Goal: Information Seeking & Learning: Find specific fact

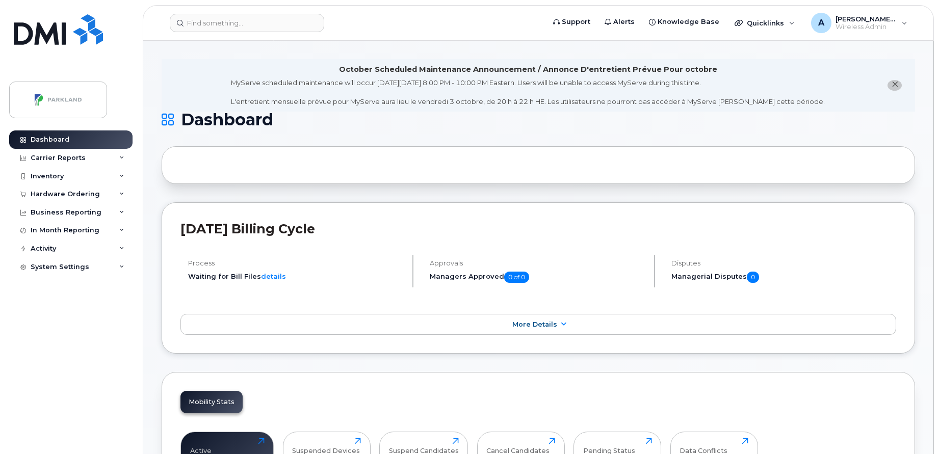
click at [892, 85] on icon "close notification" at bounding box center [895, 84] width 7 height 7
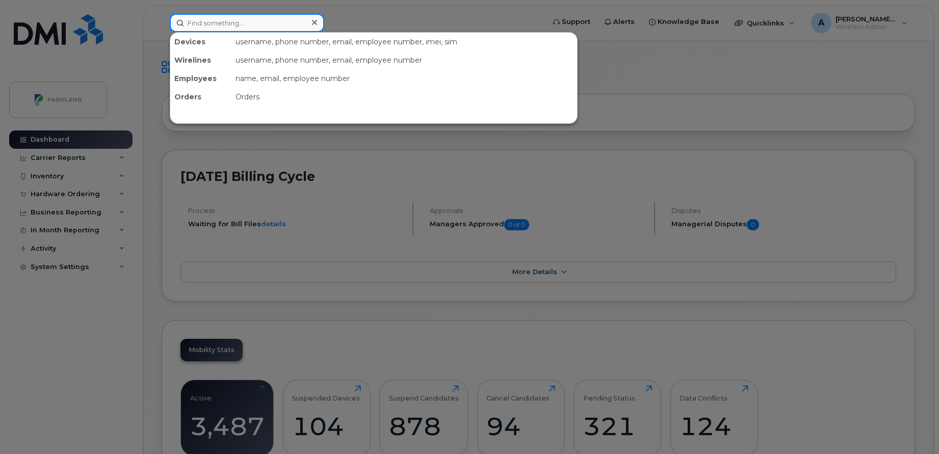
click at [269, 28] on input at bounding box center [247, 23] width 154 height 18
click at [667, 95] on div at bounding box center [469, 227] width 939 height 454
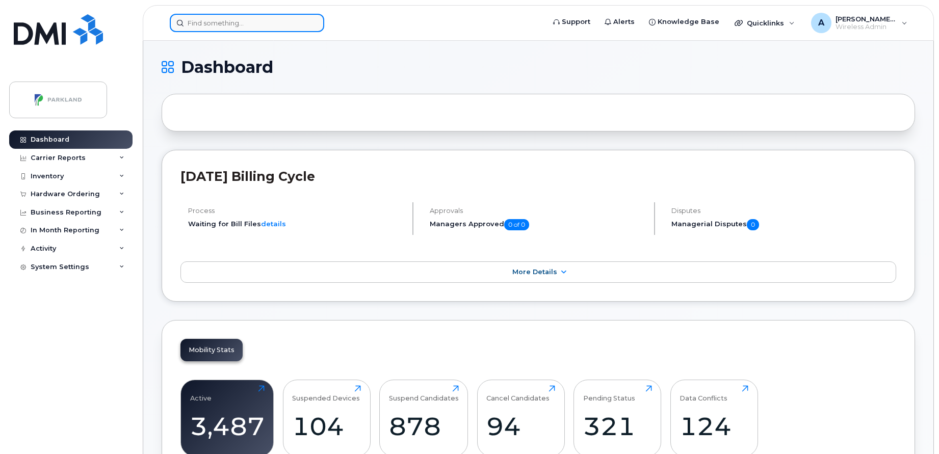
click at [284, 27] on input at bounding box center [247, 23] width 154 height 18
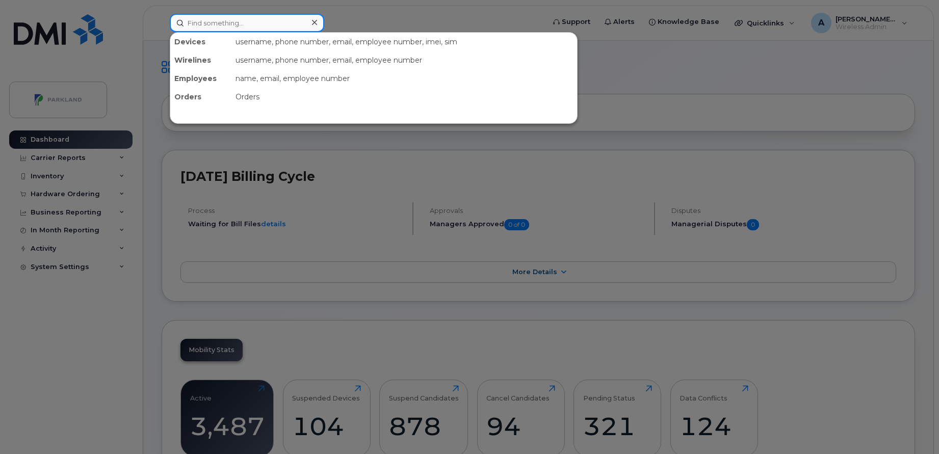
paste input "[PERSON_NAME]"
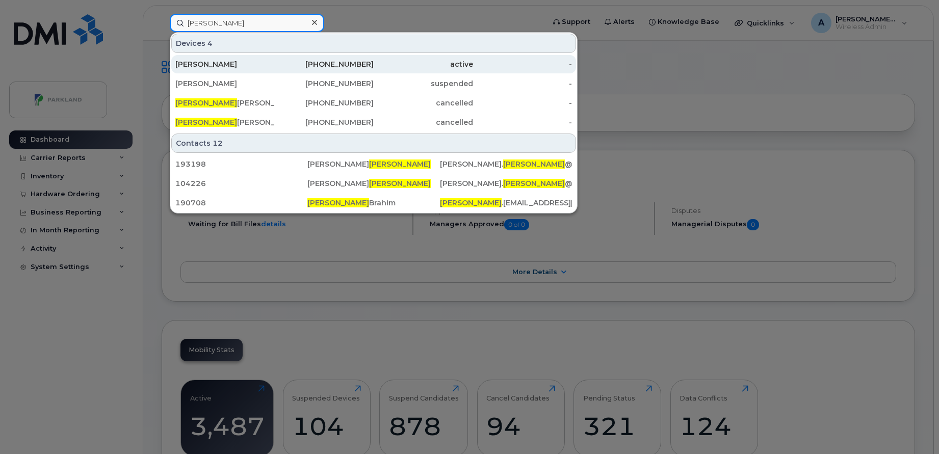
type input "Maurice"
click at [286, 65] on div "905-379-0821" at bounding box center [324, 64] width 99 height 10
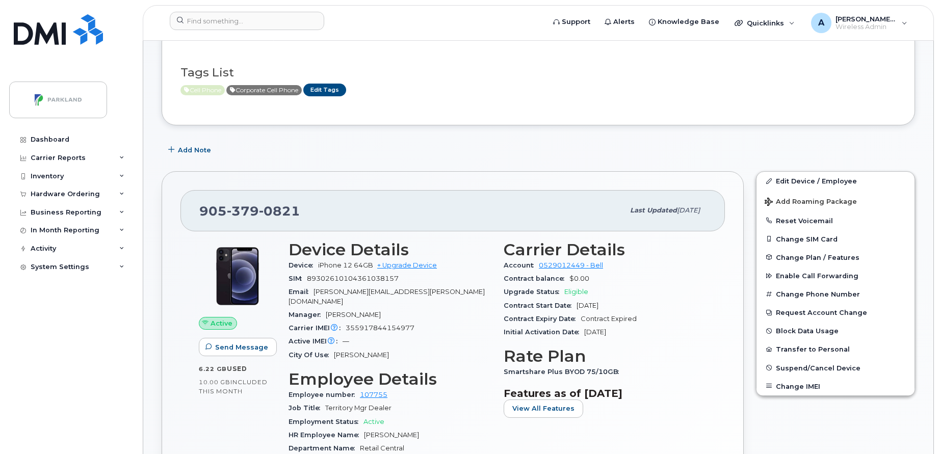
scroll to position [13, 0]
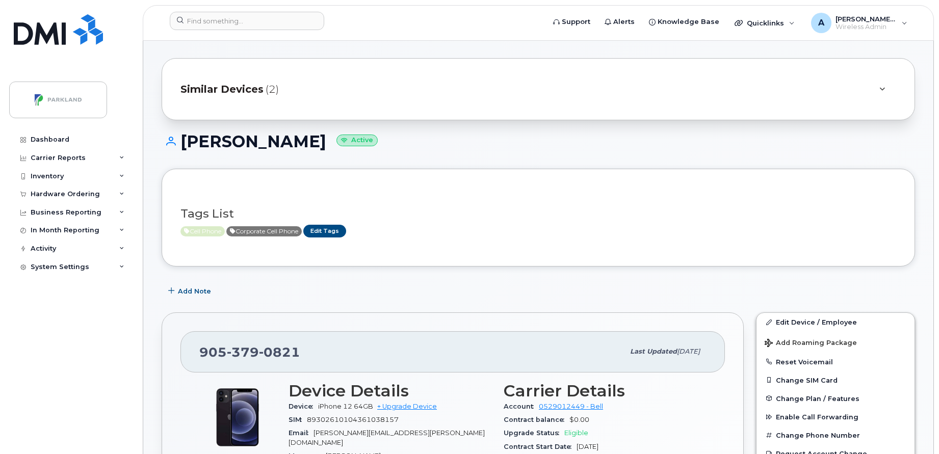
click at [253, 88] on span "Similar Devices" at bounding box center [221, 89] width 83 height 15
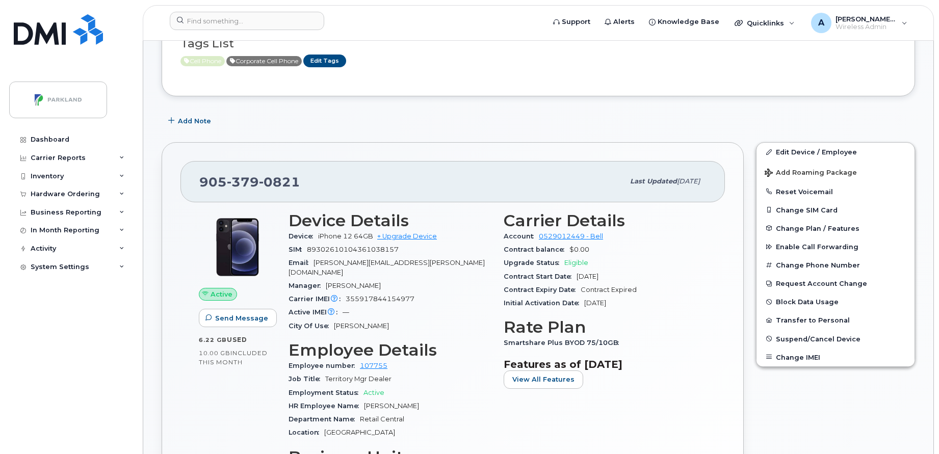
scroll to position [258, 0]
drag, startPoint x: 315, startPoint y: 263, endPoint x: 430, endPoint y: 263, distance: 115.2
click at [430, 263] on div "Email Maurice.Chessman@parkland.ca" at bounding box center [390, 266] width 203 height 23
drag, startPoint x: 430, startPoint y: 263, endPoint x: 551, endPoint y: 101, distance: 201.5
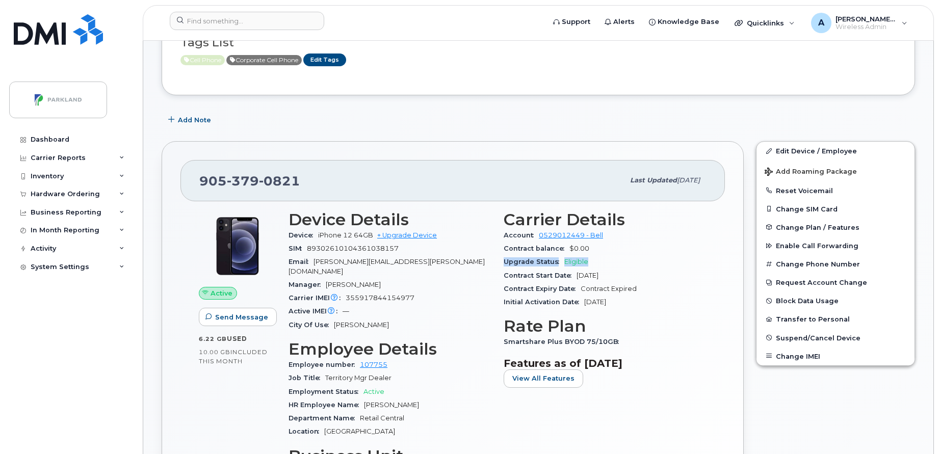
drag, startPoint x: 505, startPoint y: 262, endPoint x: 591, endPoint y: 258, distance: 86.2
click at [591, 258] on div "Upgrade Status Eligible" at bounding box center [605, 261] width 203 height 13
drag, startPoint x: 591, startPoint y: 258, endPoint x: 686, endPoint y: 265, distance: 95.6
click at [686, 265] on div "Upgrade Status Eligible" at bounding box center [605, 261] width 203 height 13
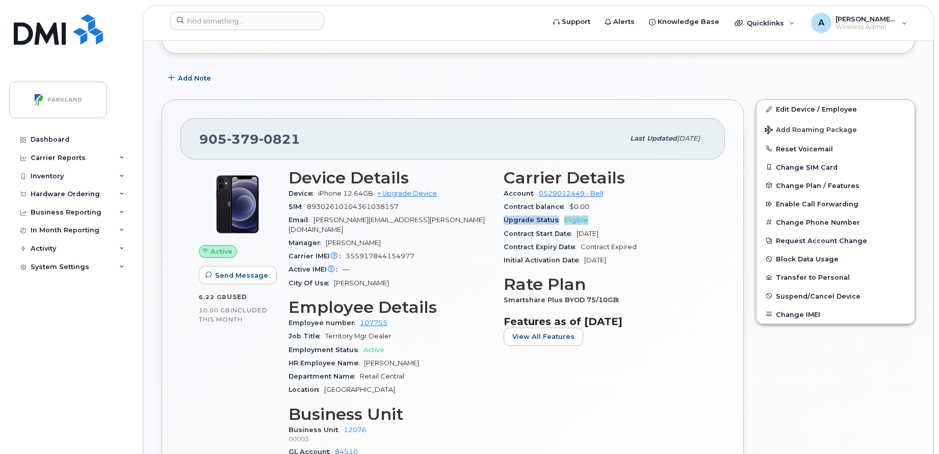
scroll to position [302, 0]
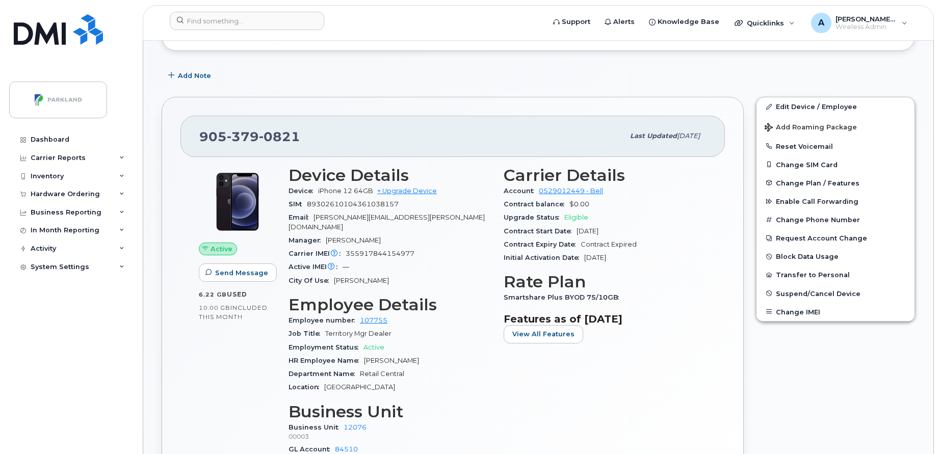
click at [707, 233] on div "Carrier Details Account 0529012449 - Bell Contract balance $0.00 Upgrade Status…" at bounding box center [605, 320] width 215 height 320
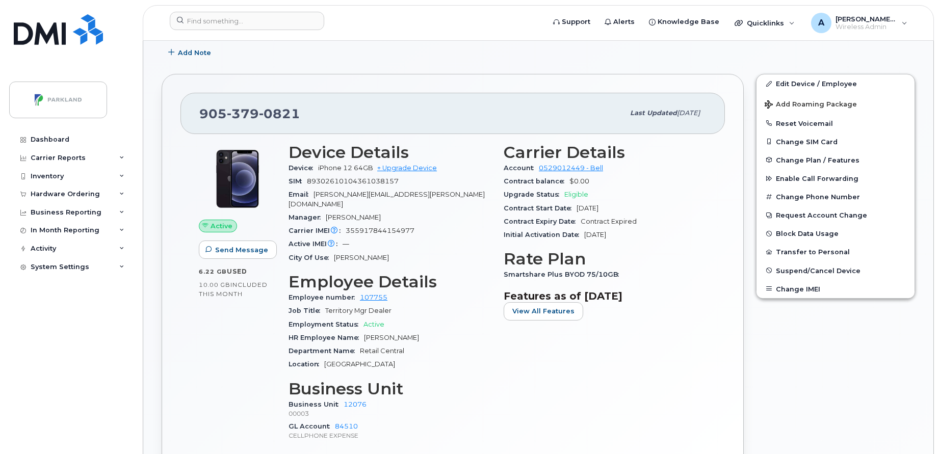
scroll to position [326, 0]
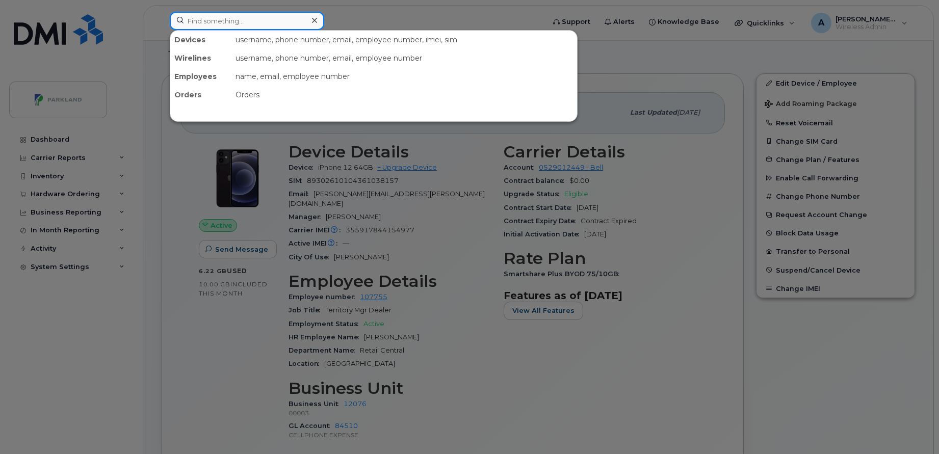
click at [270, 15] on input at bounding box center [247, 21] width 154 height 18
paste input "Maria Luz Tomasetti"
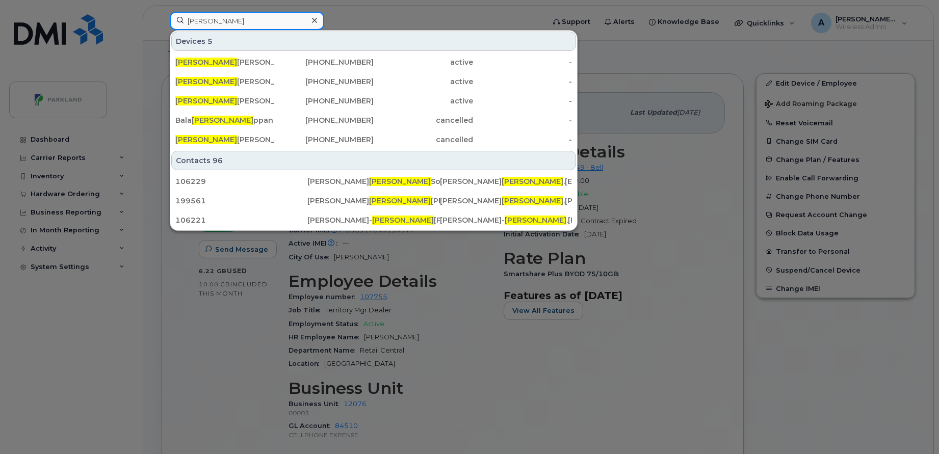
paste input "Luz Tomasetti"
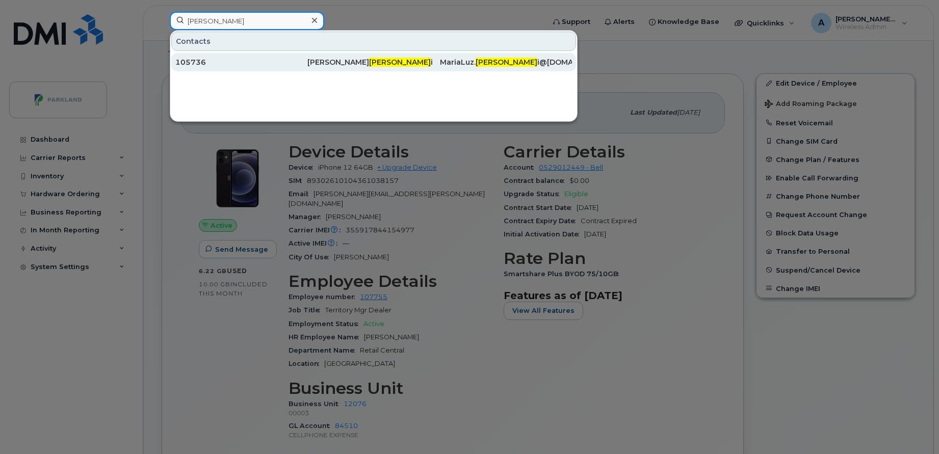
type input "Tomasett"
click at [392, 67] on div "Luz Tomasett i" at bounding box center [373, 62] width 132 height 10
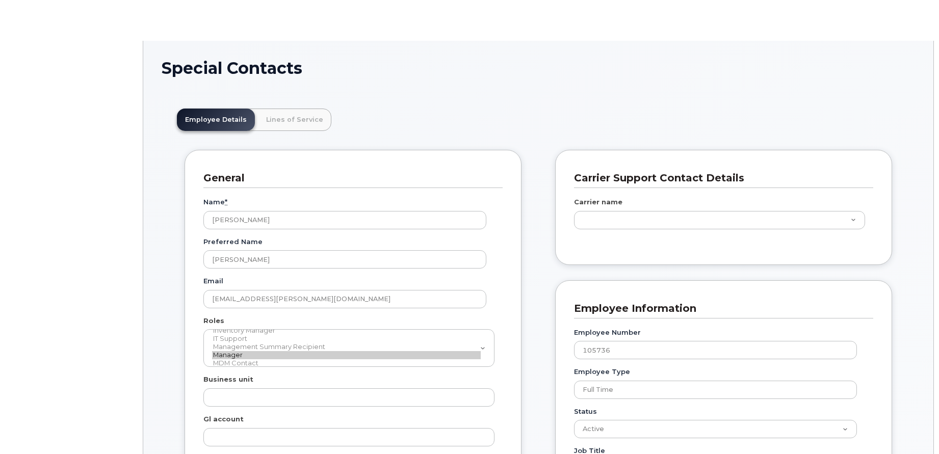
scroll to position [35, 0]
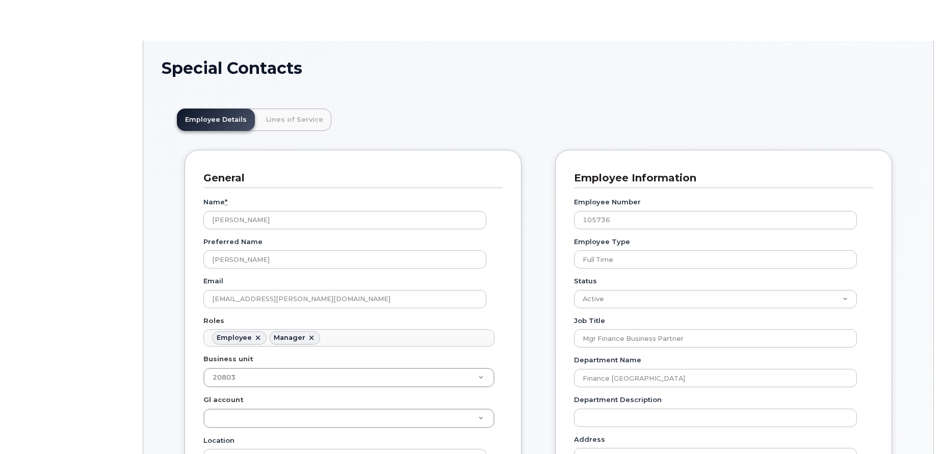
type input "5673927"
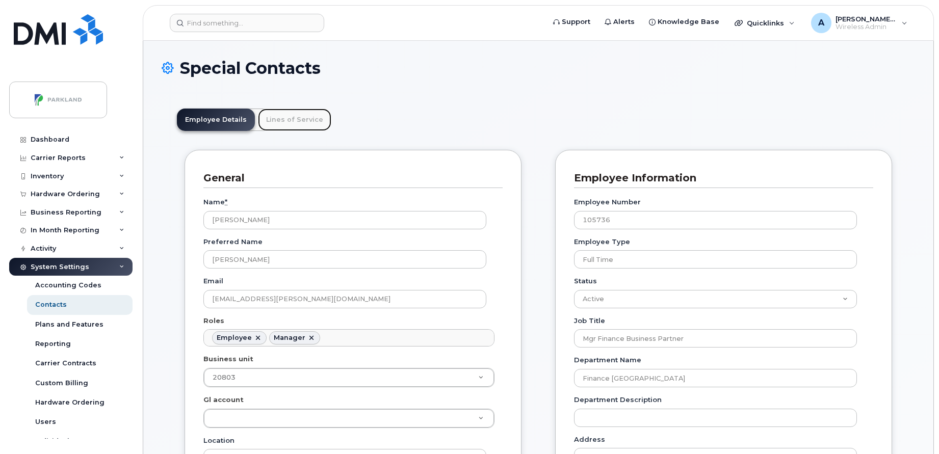
click at [299, 121] on link "Lines of Service" at bounding box center [294, 120] width 73 height 22
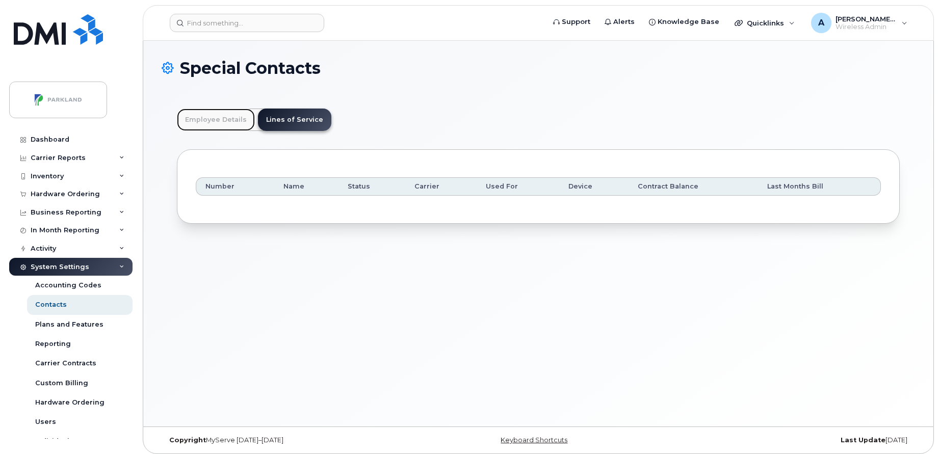
click at [240, 121] on link "Employee Details" at bounding box center [216, 120] width 78 height 22
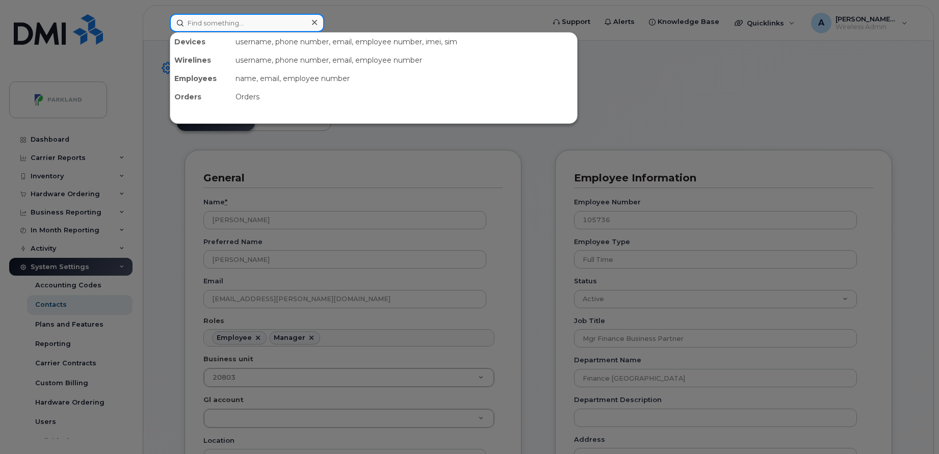
click at [297, 20] on input at bounding box center [247, 23] width 154 height 18
paste input "Maurice Chessman"
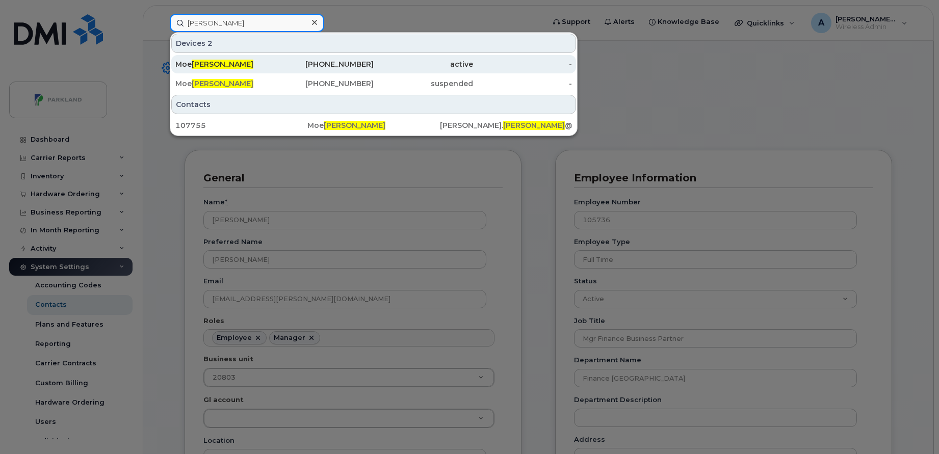
type input "Chessman"
click at [319, 61] on div "905-379-0821" at bounding box center [324, 64] width 99 height 10
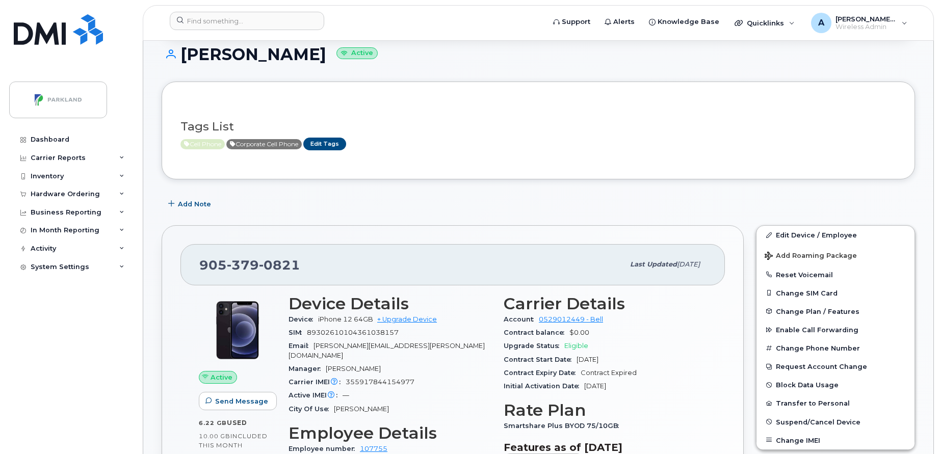
scroll to position [101, 0]
drag, startPoint x: 196, startPoint y: 266, endPoint x: 314, endPoint y: 258, distance: 117.5
click at [314, 258] on div "905 379 0821 Last updated Aug 22, 2025" at bounding box center [452, 264] width 544 height 41
copy span "905 379 0821"
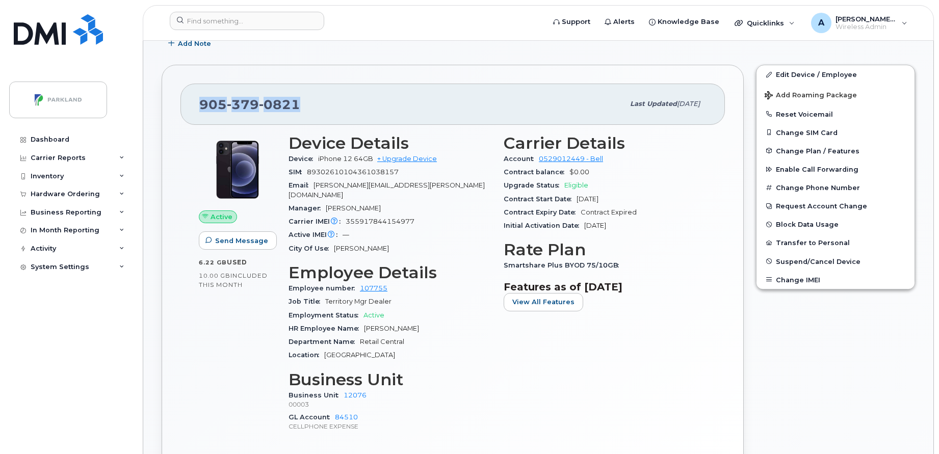
scroll to position [267, 0]
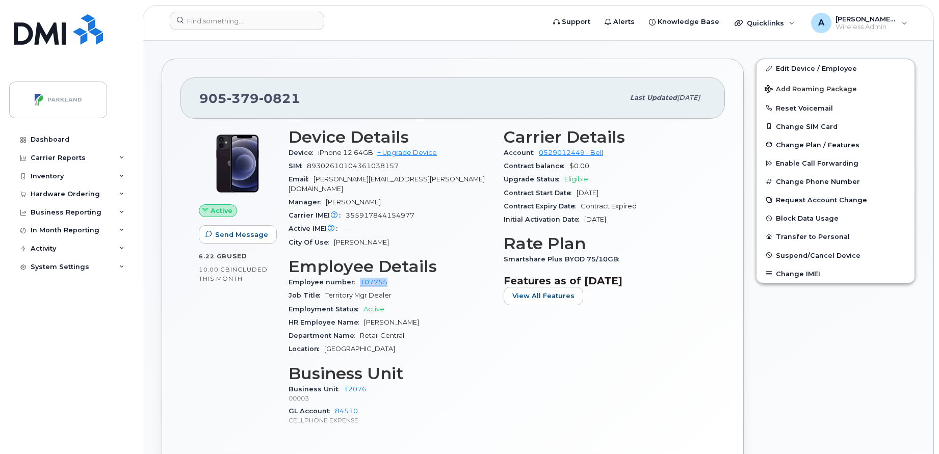
drag, startPoint x: 388, startPoint y: 274, endPoint x: 357, endPoint y: 273, distance: 30.6
click at [357, 276] on div "Employee number 107755" at bounding box center [390, 282] width 203 height 13
copy link "107755"
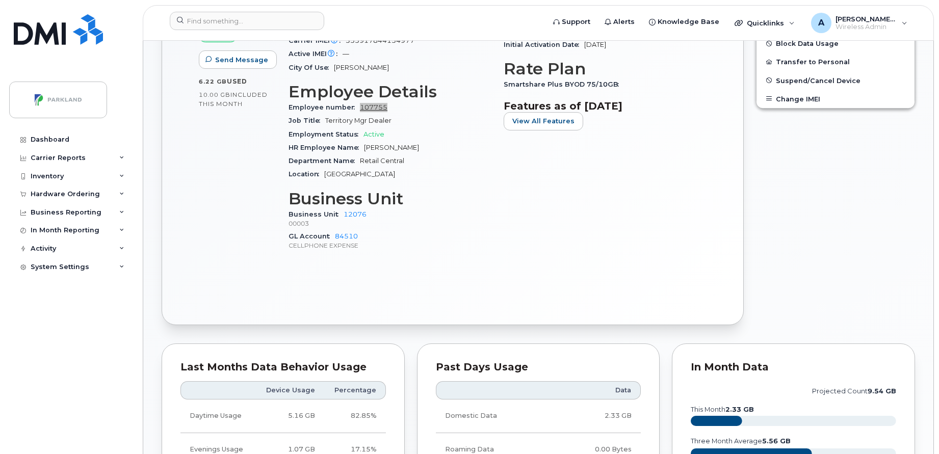
scroll to position [444, 0]
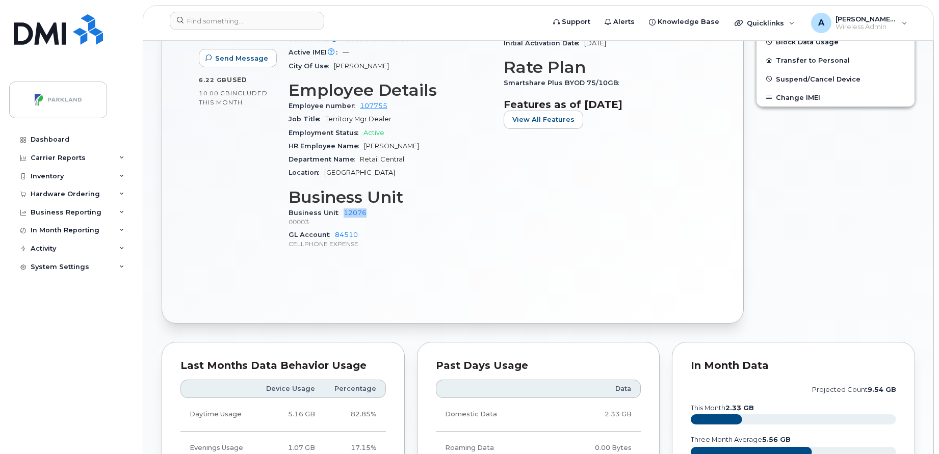
drag, startPoint x: 372, startPoint y: 201, endPoint x: 337, endPoint y: 208, distance: 35.3
click at [337, 208] on div "Business Unit 12076 00003" at bounding box center [390, 217] width 203 height 22
copy link "12076"
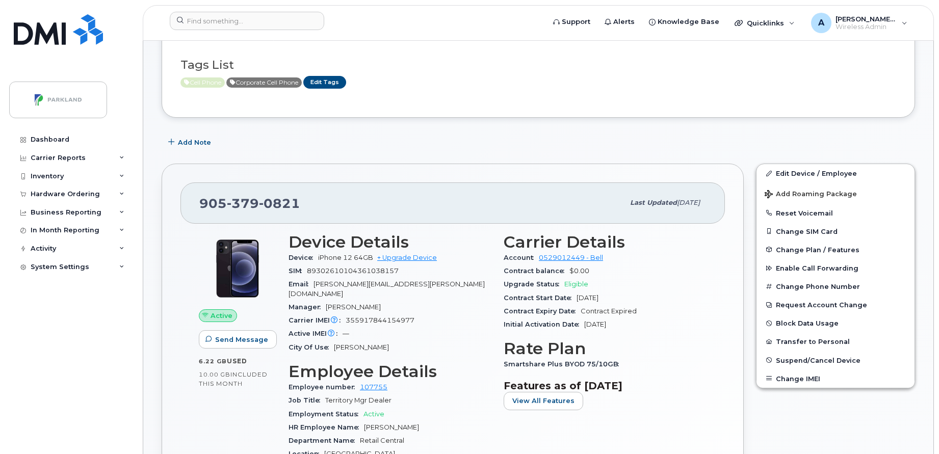
scroll to position [159, 0]
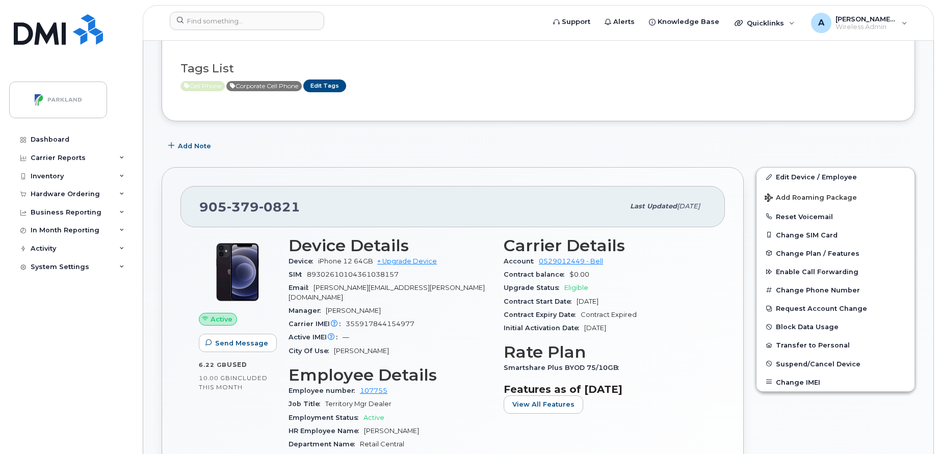
click at [482, 164] on div "905 379 0821 Last updated Aug 22, 2025 Active Send Message 6.22 GB  used 10.00 …" at bounding box center [452, 387] width 594 height 453
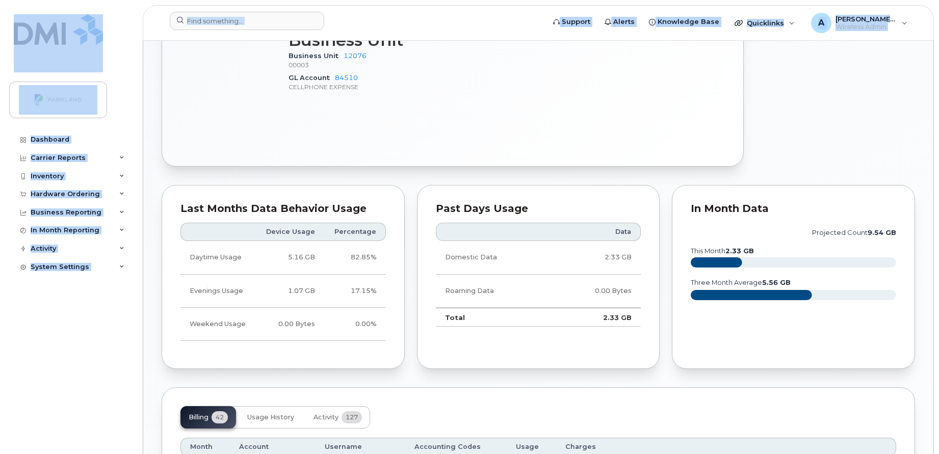
scroll to position [563, 0]
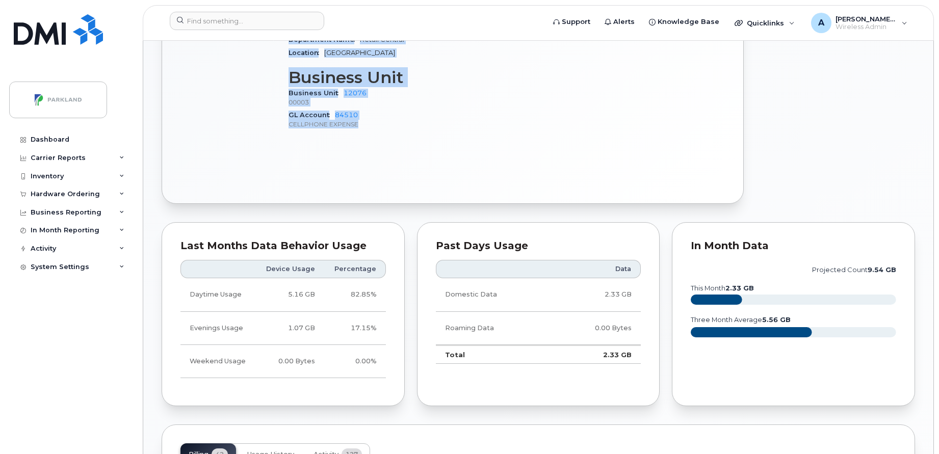
drag, startPoint x: 200, startPoint y: 206, endPoint x: 372, endPoint y: 128, distance: 189.1
copy div "905 379 0821 Last updated Aug 22, 2025 Active Send Message 6.22 GB  used 10.00 …"
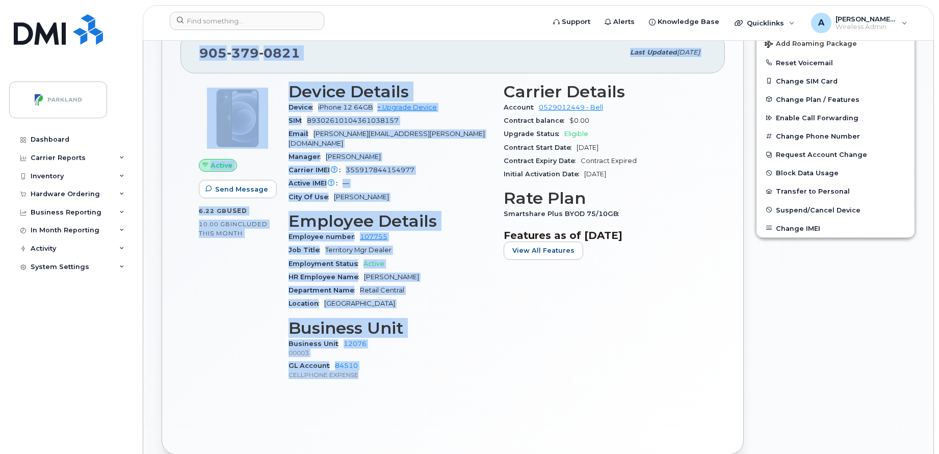
scroll to position [310, 0]
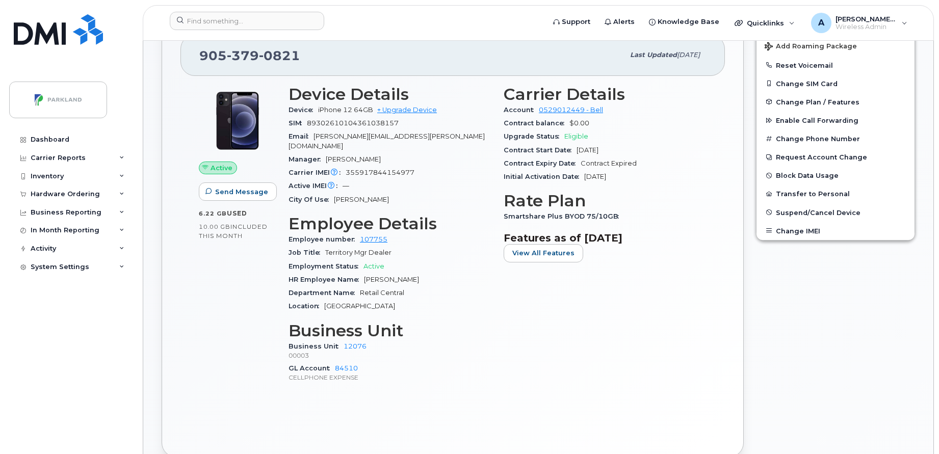
click at [687, 190] on div "Carrier Details Account 0529012449 - Bell Contract balance $0.00 Upgrade Status…" at bounding box center [605, 239] width 215 height 320
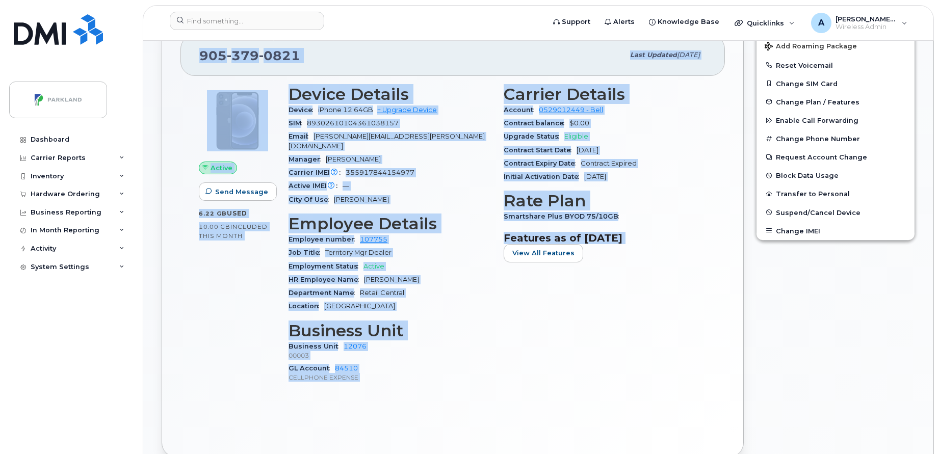
drag, startPoint x: 198, startPoint y: 51, endPoint x: 644, endPoint y: 281, distance: 502.0
click at [644, 281] on div "905 379 0821 Last updated Aug 22, 2025 Active Send Message 6.22 GB  used 10.00 …" at bounding box center [453, 236] width 582 height 441
copy div "905 379 0821 Last updated Aug 22, 2025 Active Send Message 6.22 GB  used 10.00 …"
click at [522, 303] on div "Carrier Details Account 0529012449 - Bell Contract balance $0.00 Upgrade Status…" at bounding box center [605, 239] width 215 height 320
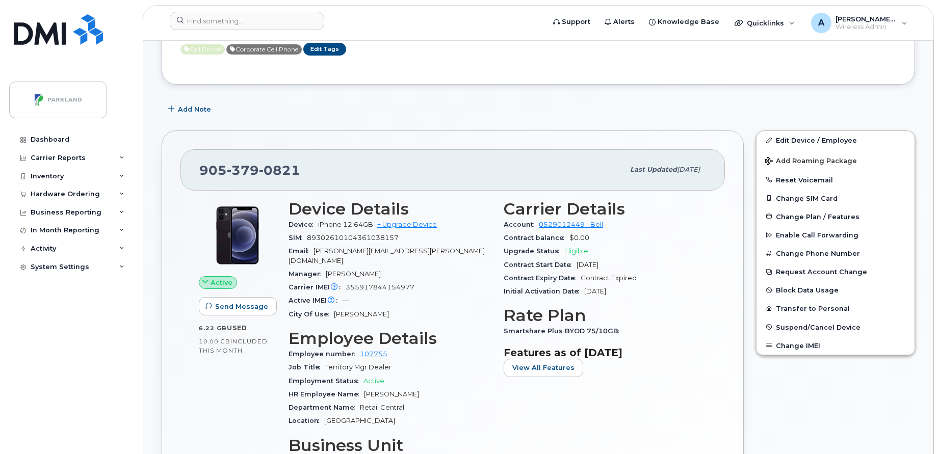
scroll to position [195, 0]
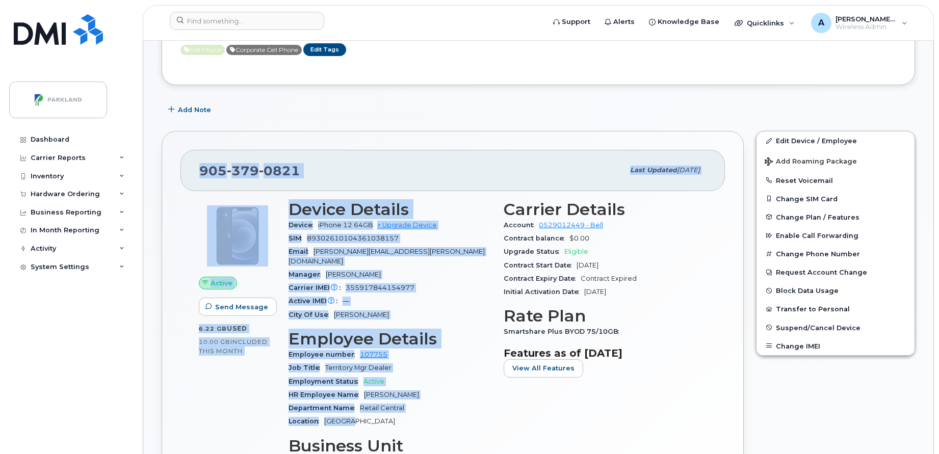
drag, startPoint x: 195, startPoint y: 170, endPoint x: 444, endPoint y: 407, distance: 343.6
click at [444, 407] on div "905 379 0821 Last updated Aug 22, 2025 Active Send Message 6.22 GB  used 10.00 …" at bounding box center [453, 351] width 582 height 441
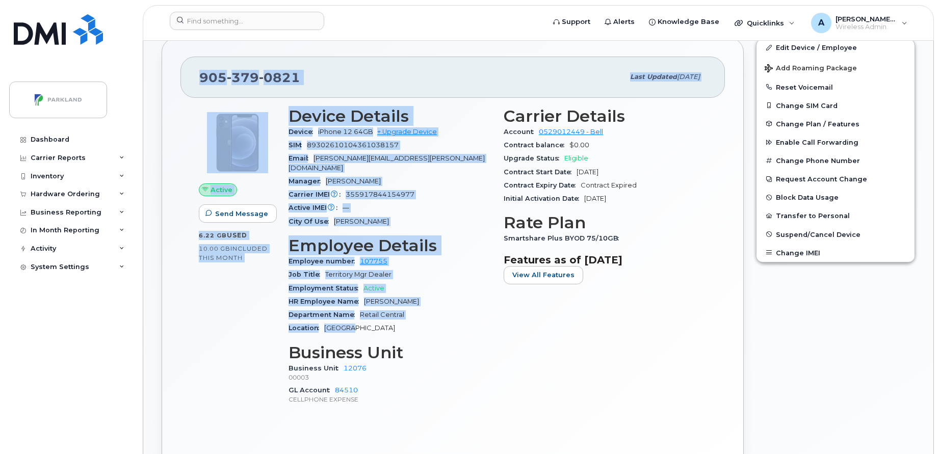
scroll to position [289, 0]
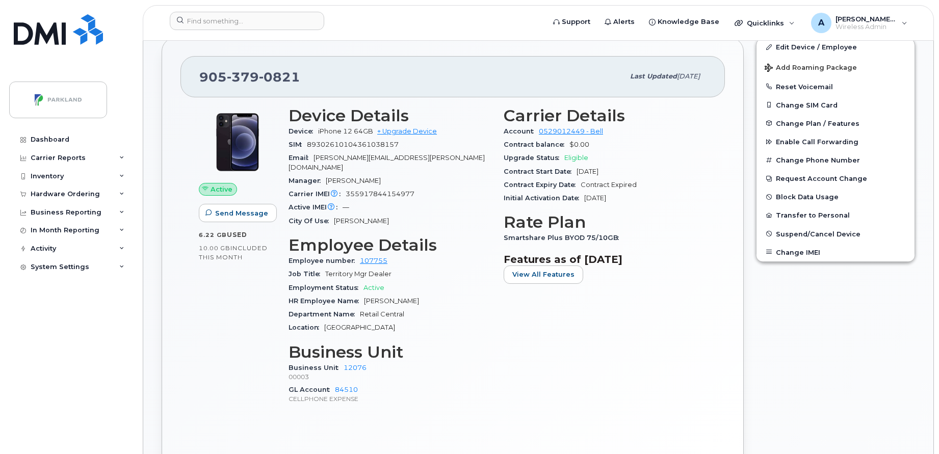
click at [570, 342] on div "Carrier Details Account 0529012449 - Bell Contract balance $0.00 Upgrade Status…" at bounding box center [605, 260] width 215 height 320
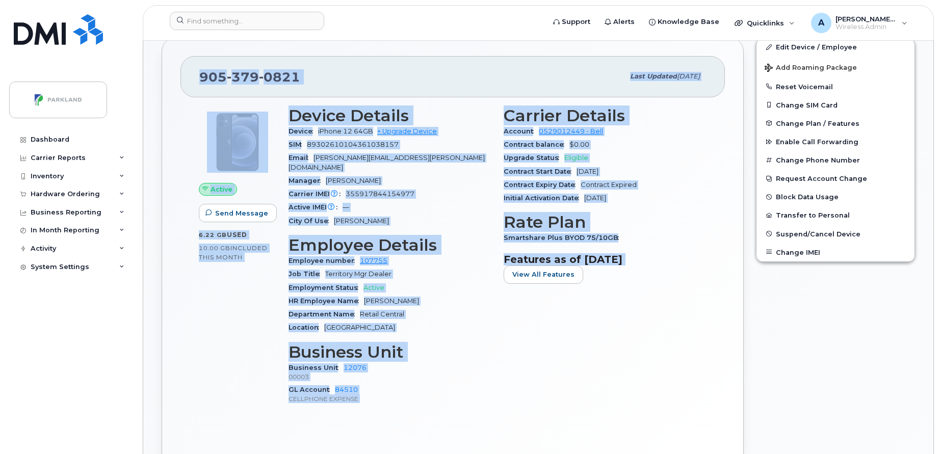
drag, startPoint x: 198, startPoint y: 79, endPoint x: 534, endPoint y: 354, distance: 434.3
click at [534, 354] on div "905 379 0821 Last updated Aug 22, 2025 Active Send Message 6.22 GB  used 10.00 …" at bounding box center [453, 257] width 582 height 441
drag, startPoint x: 534, startPoint y: 354, endPoint x: 734, endPoint y: 347, distance: 200.0
click at [734, 347] on div "905 379 0821 Last updated Aug 22, 2025 Active Send Message 6.22 GB  used 10.00 …" at bounding box center [453, 257] width 582 height 441
click at [532, 388] on div "Carrier Details Account 0529012449 - Bell Contract balance $0.00 Upgrade Status…" at bounding box center [605, 260] width 215 height 320
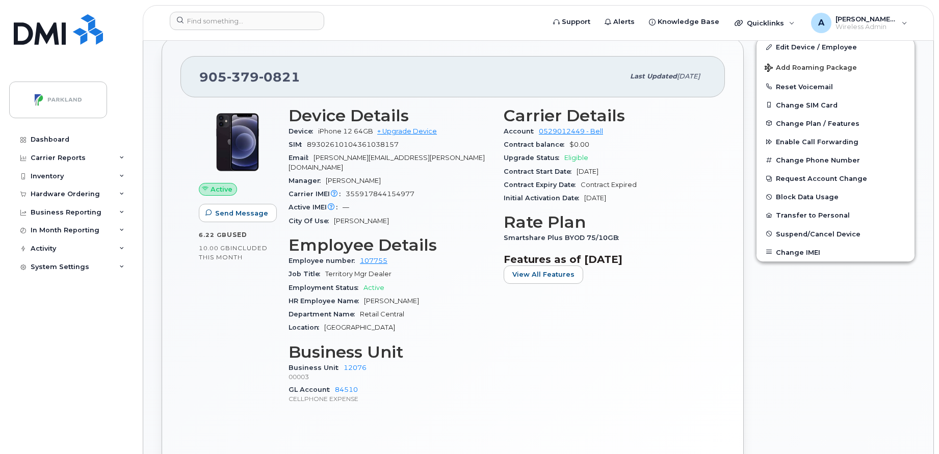
scroll to position [0, 0]
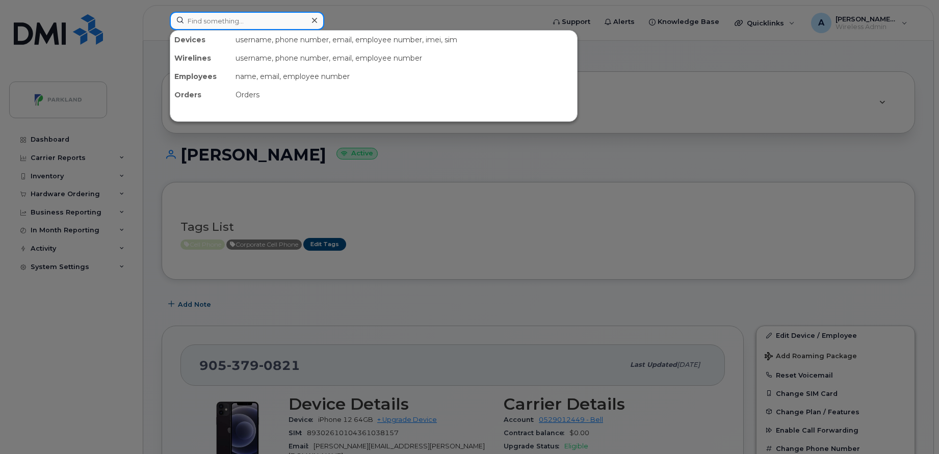
click at [210, 24] on input at bounding box center [247, 21] width 154 height 18
paste input "4038298441"
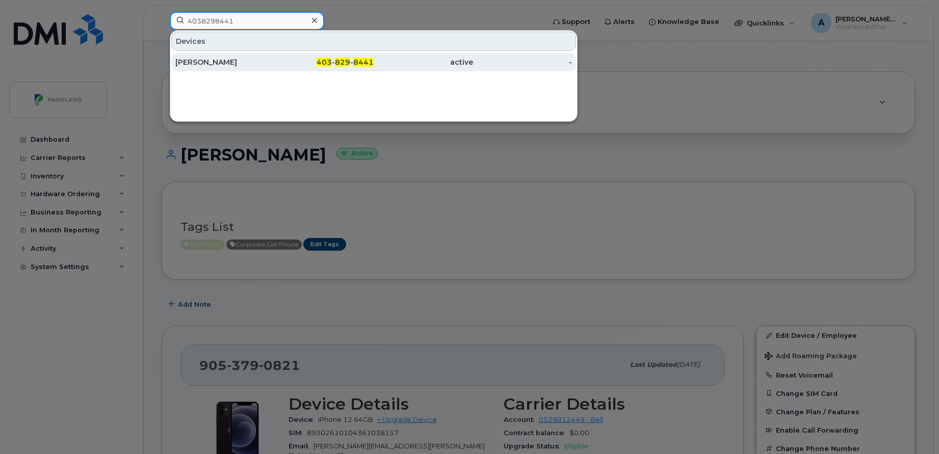
type input "4038298441"
click at [240, 64] on div "Gauravjit Singh" at bounding box center [224, 62] width 99 height 10
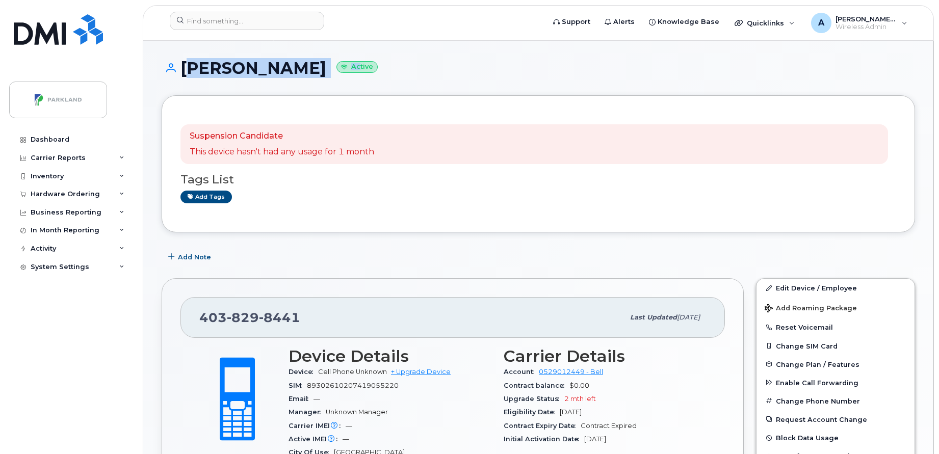
drag, startPoint x: 182, startPoint y: 71, endPoint x: 346, endPoint y: 76, distance: 163.7
click at [346, 76] on h1 "[PERSON_NAME] Active" at bounding box center [538, 68] width 753 height 18
click at [471, 60] on h1 "[PERSON_NAME] Active" at bounding box center [538, 68] width 753 height 18
click at [207, 67] on h1 "[PERSON_NAME] Active" at bounding box center [538, 68] width 753 height 18
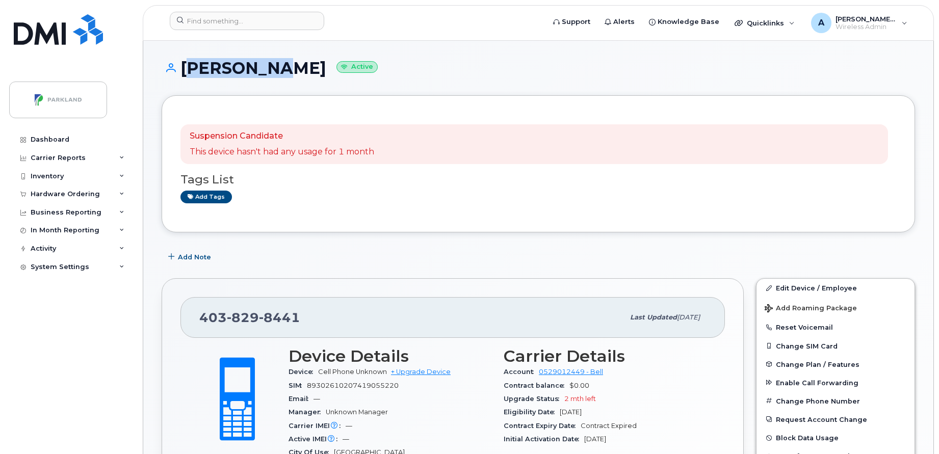
copy h1 "[PERSON_NAME]"
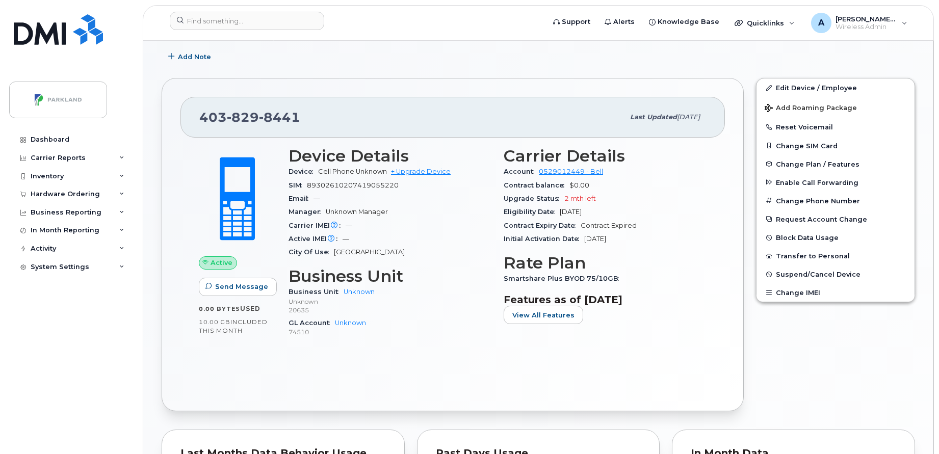
scroll to position [203, 0]
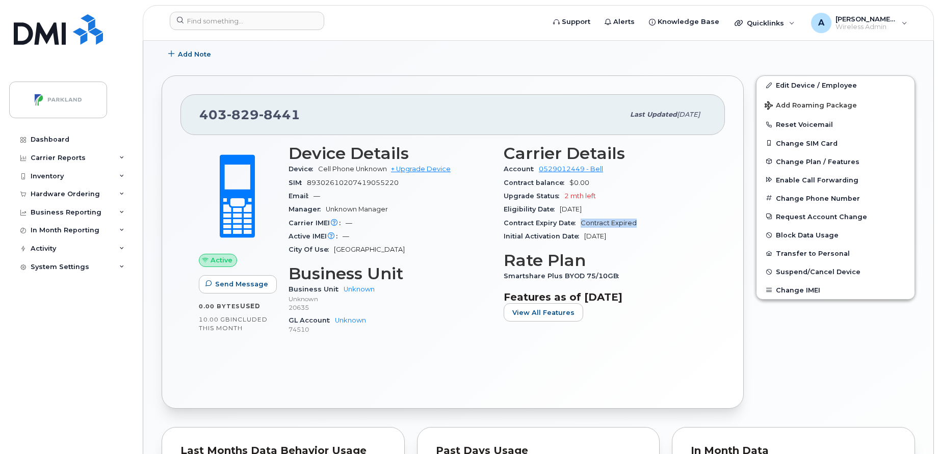
drag, startPoint x: 583, startPoint y: 225, endPoint x: 638, endPoint y: 219, distance: 55.3
click at [638, 219] on div "Contract Expiry Date Contract Expired" at bounding box center [605, 223] width 203 height 13
drag, startPoint x: 638, startPoint y: 219, endPoint x: 701, endPoint y: 216, distance: 63.3
click at [701, 216] on div "Eligibility Date [DATE]" at bounding box center [605, 209] width 203 height 13
